Goal: Task Accomplishment & Management: Manage account settings

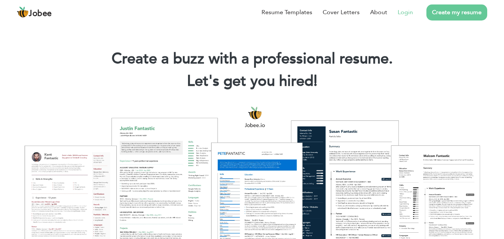
click at [407, 10] on link "Login" at bounding box center [405, 12] width 15 height 9
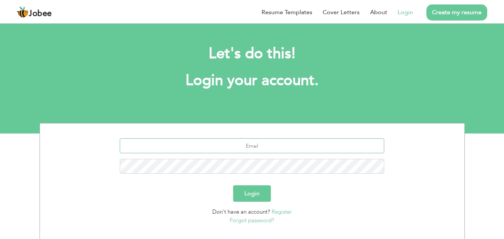
click at [259, 150] on input "text" at bounding box center [252, 145] width 265 height 15
type input "[EMAIL_ADDRESS][DOMAIN_NAME]"
click at [233, 186] on button "Login" at bounding box center [252, 194] width 38 height 16
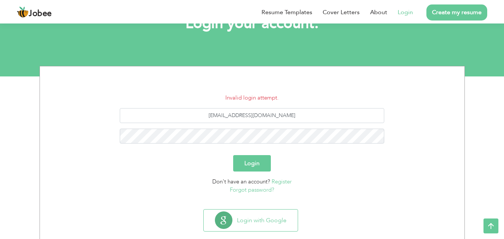
scroll to position [71, 0]
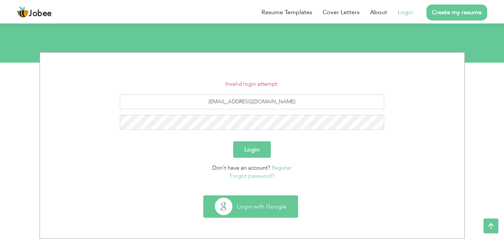
click at [268, 205] on button "Login with Google" at bounding box center [251, 207] width 94 height 22
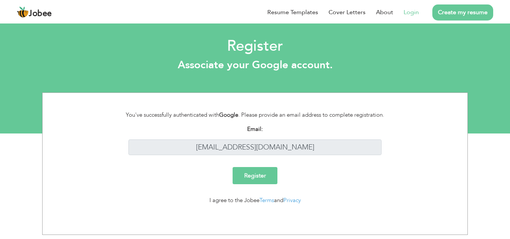
click at [266, 177] on input "Register" at bounding box center [255, 175] width 45 height 17
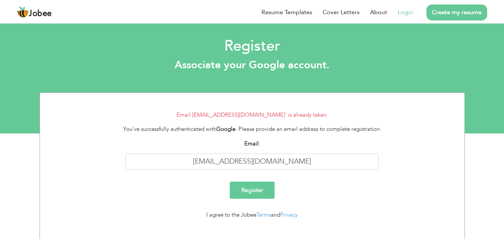
scroll to position [10, 0]
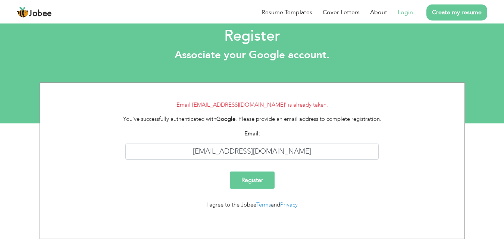
click at [404, 14] on link "Login" at bounding box center [405, 12] width 15 height 9
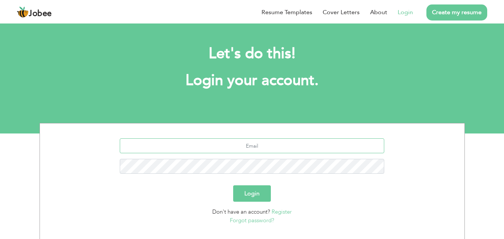
click at [260, 148] on input "text" at bounding box center [252, 145] width 265 height 15
type input "[EMAIL_ADDRESS][DOMAIN_NAME]"
click at [233, 186] on button "Login" at bounding box center [252, 194] width 38 height 16
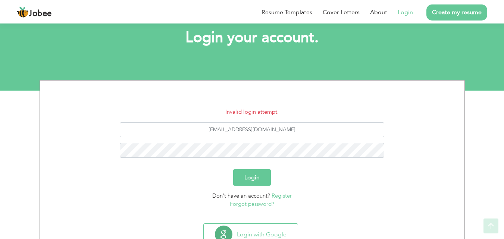
scroll to position [45, 0]
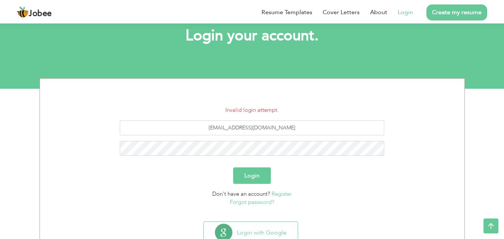
click at [251, 202] on link "Forgot password?" at bounding box center [252, 202] width 44 height 7
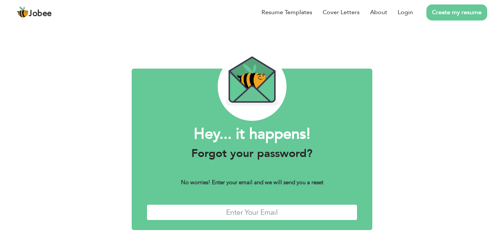
click at [250, 211] on input "text" at bounding box center [252, 213] width 211 height 16
drag, startPoint x: 250, startPoint y: 211, endPoint x: 231, endPoint y: 199, distance: 22.9
click at [231, 199] on div "Hey... it happens! Forgot your password? No worries! Enter your email and we wi…" at bounding box center [252, 150] width 241 height 162
type input "wasifaftab29@gmail.com"
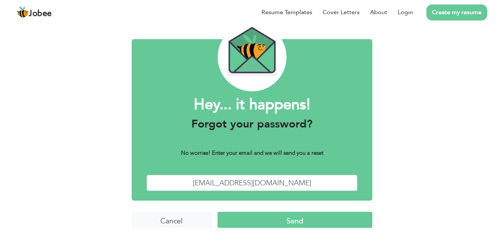
click at [309, 226] on input "Send" at bounding box center [295, 220] width 155 height 16
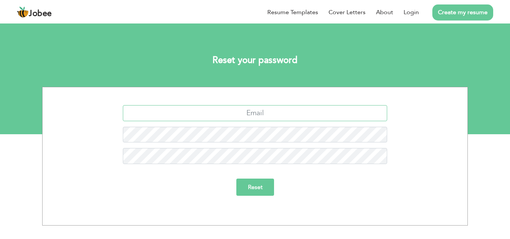
click at [254, 116] on input "text" at bounding box center [255, 113] width 265 height 16
type input "wasifaftab29@gmail.com"
click at [246, 185] on input "Reset" at bounding box center [255, 187] width 38 height 17
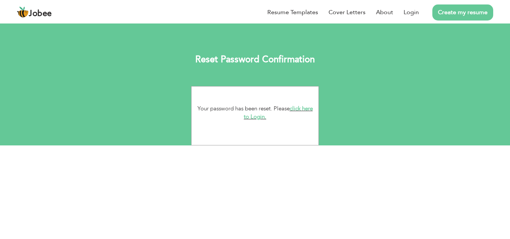
click at [262, 118] on link "click here to Login." at bounding box center [278, 113] width 69 height 16
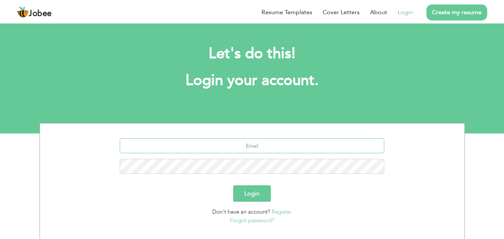
click at [250, 143] on input "text" at bounding box center [252, 145] width 265 height 15
type input "[EMAIL_ADDRESS][DOMAIN_NAME]"
click at [233, 186] on button "Login" at bounding box center [252, 194] width 38 height 16
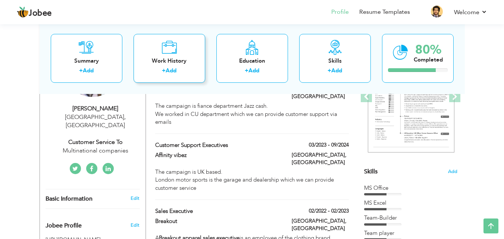
scroll to position [134, 0]
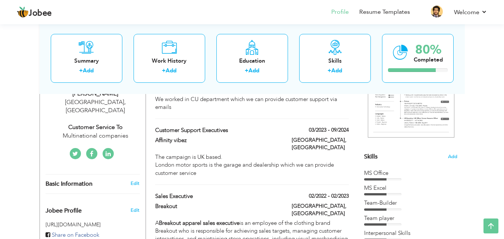
click at [140, 180] on div "Edit" at bounding box center [137, 183] width 18 height 7
type input "[PERSON_NAME]"
type input "[PHONE_NUMBER]"
select select "number:166"
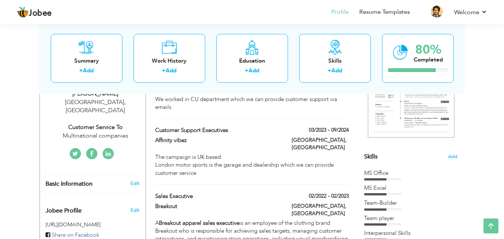
type input "[GEOGRAPHIC_DATA]"
select select "number:5"
type input "Multinational companies"
type input "customer service to"
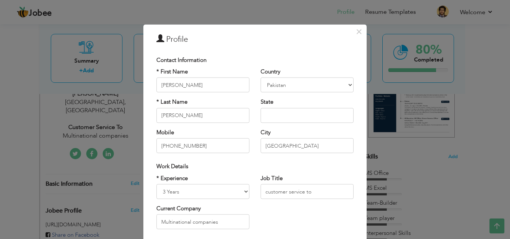
click at [417, 151] on div "× Profile Contact Information * First Name [PERSON_NAME] * Last Name" at bounding box center [255, 119] width 510 height 239
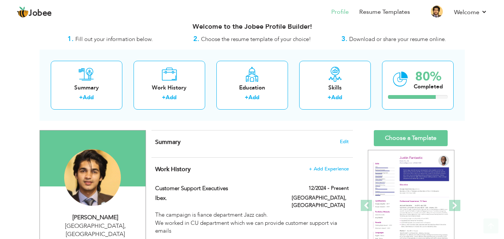
scroll to position [6, 0]
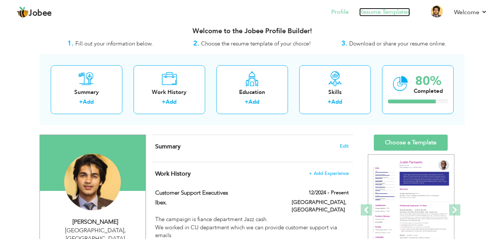
click at [393, 10] on link "Resume Templates" at bounding box center [384, 12] width 51 height 9
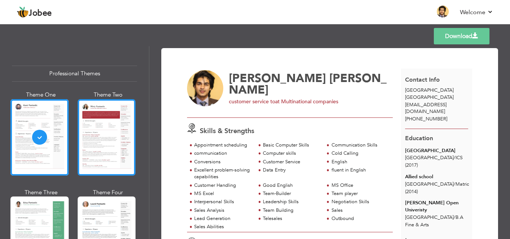
click at [94, 116] on div at bounding box center [107, 137] width 58 height 77
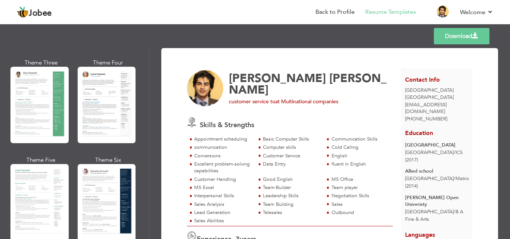
scroll to position [149, 0]
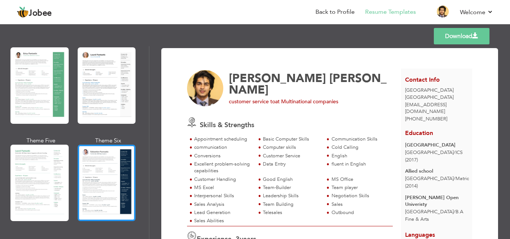
click at [90, 164] on div at bounding box center [107, 183] width 58 height 77
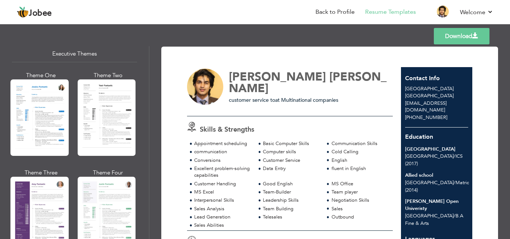
scroll to position [0, 0]
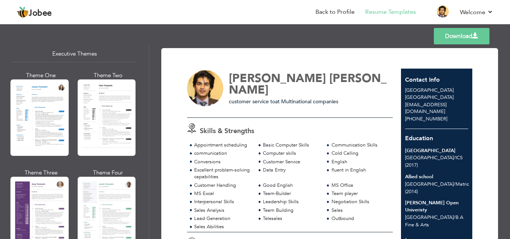
click at [466, 37] on link "Download" at bounding box center [462, 36] width 56 height 16
